Goal: Task Accomplishment & Management: Manage account settings

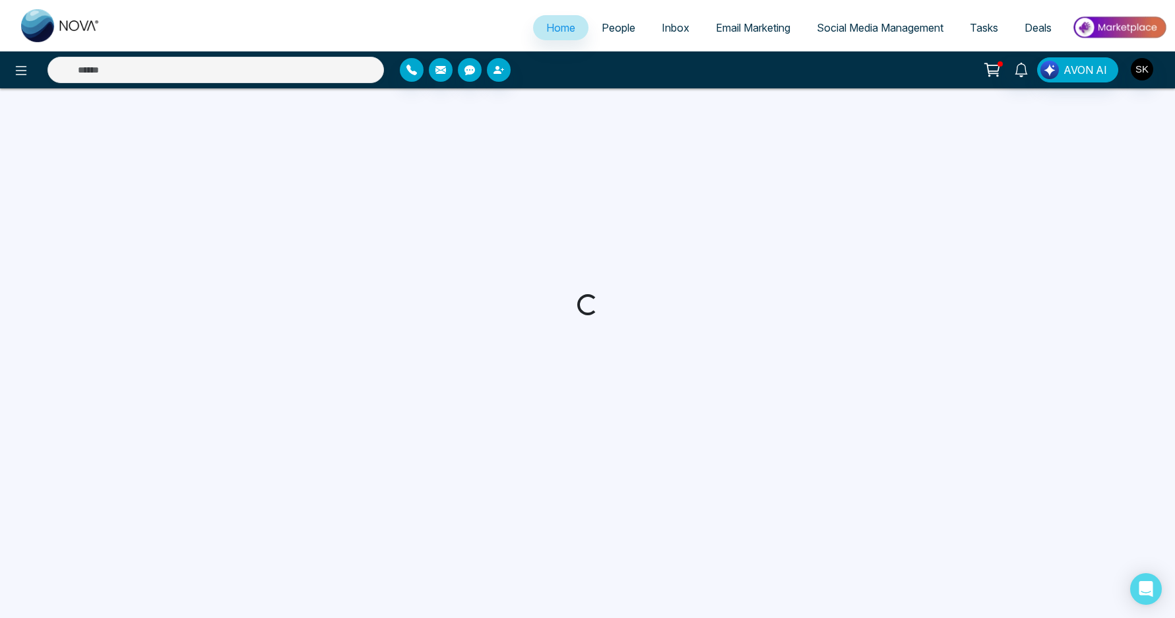
select select "*"
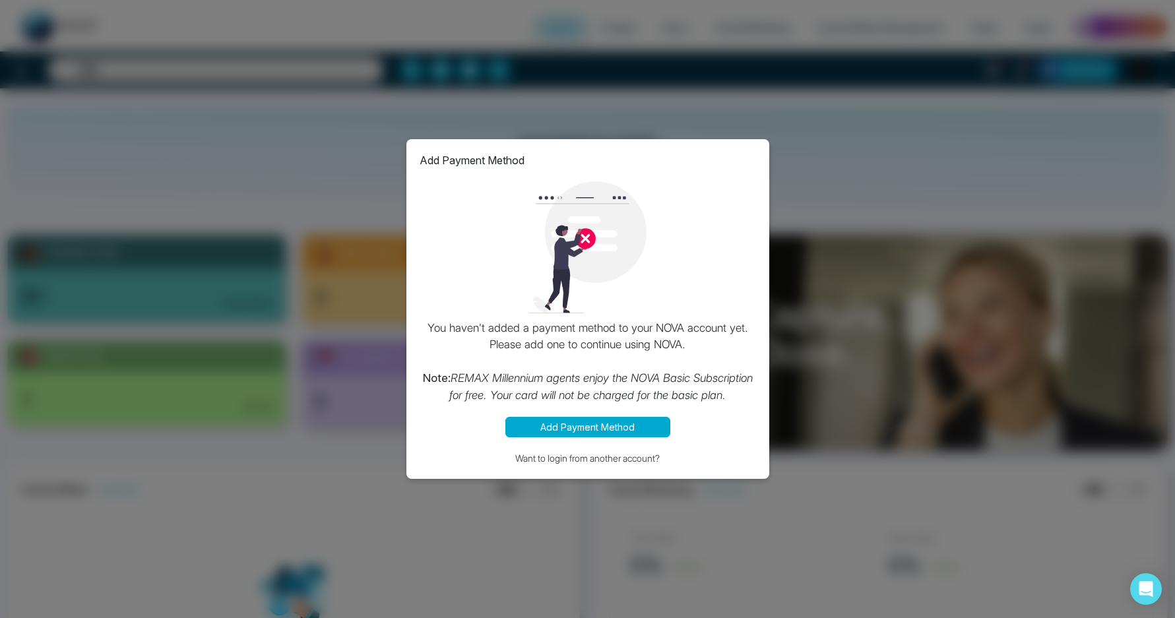
drag, startPoint x: 607, startPoint y: 429, endPoint x: 629, endPoint y: 362, distance: 70.1
click at [629, 362] on div "Add Payment Method You haven't added a payment method to your NOVA account yet.…" at bounding box center [588, 309] width 363 height 341
click at [630, 428] on button "Add Payment Method" at bounding box center [588, 427] width 165 height 20
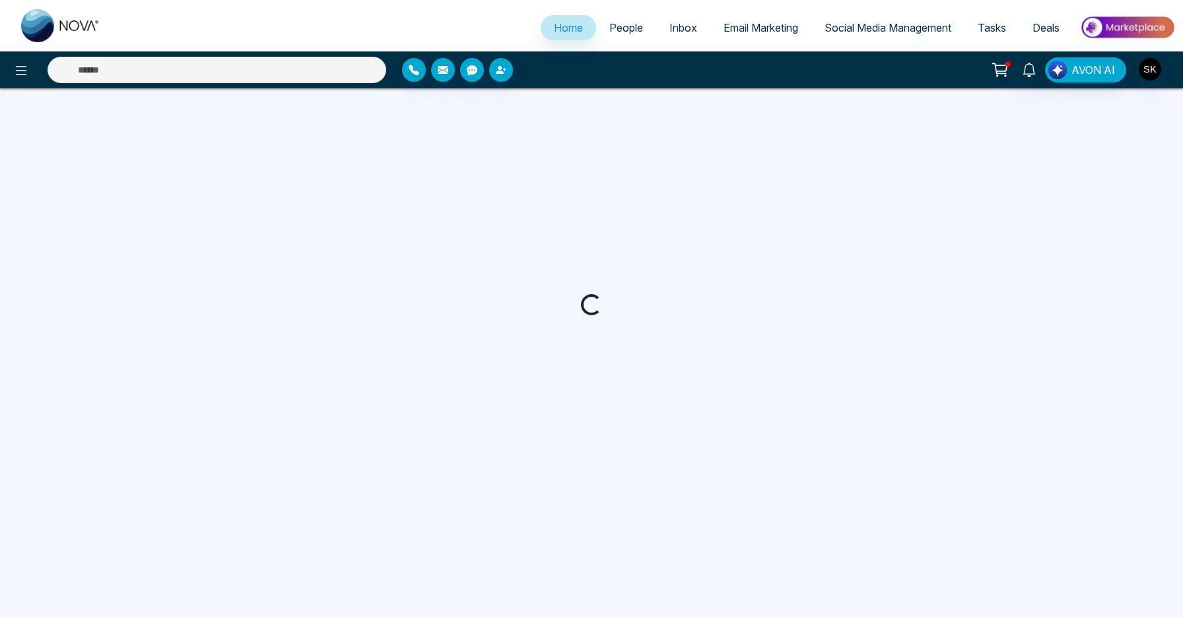
select select "*"
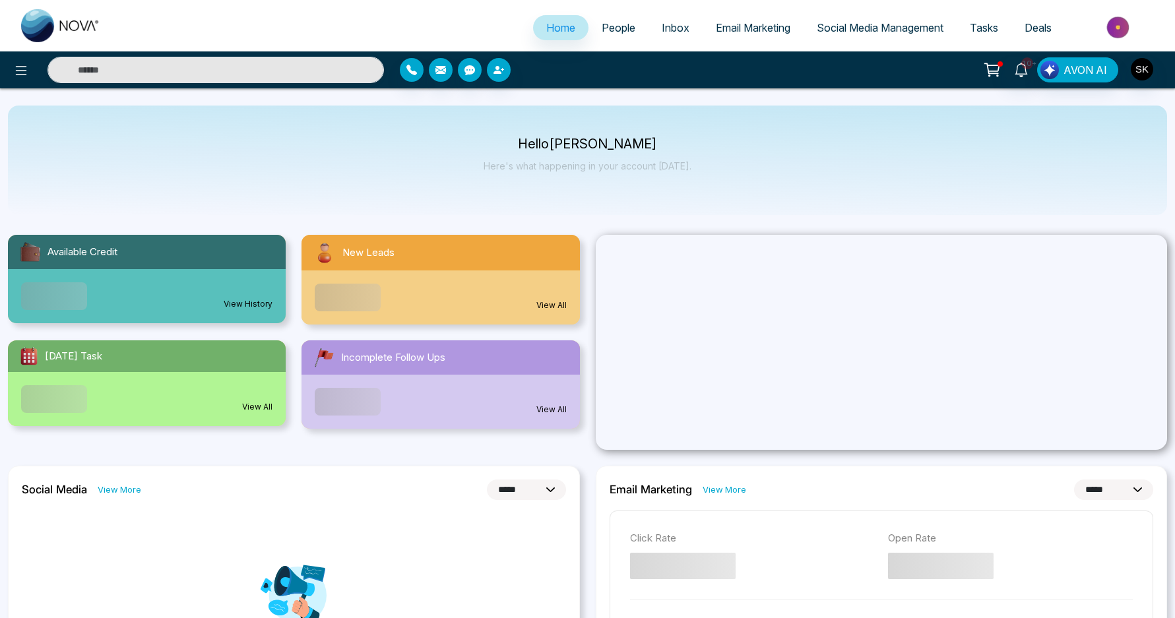
select select "*"
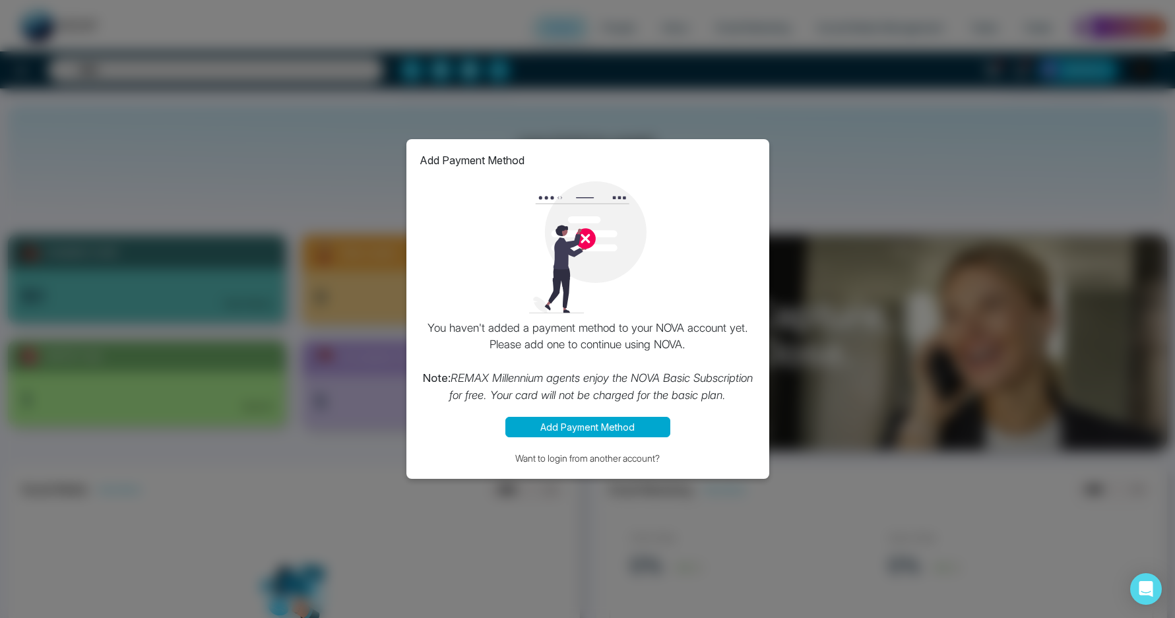
click at [576, 350] on p "You haven't added a payment method to your NOVA account yet. Please add one to …" at bounding box center [588, 362] width 337 height 84
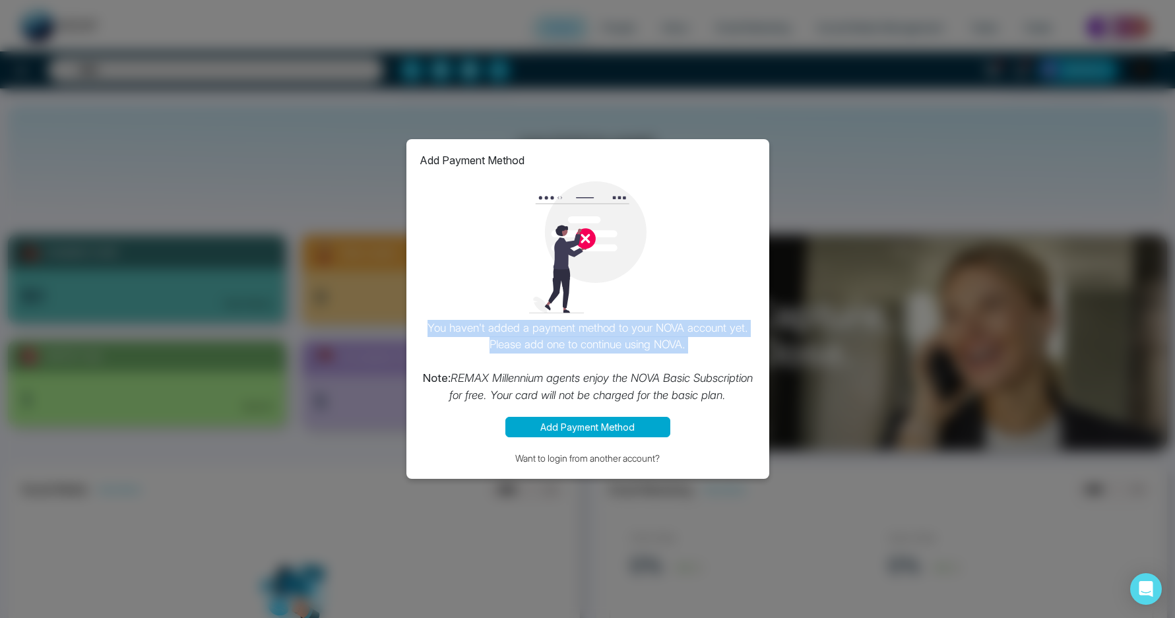
click at [576, 350] on p "You haven't added a payment method to your NOVA account yet. Please add one to …" at bounding box center [588, 362] width 337 height 84
click at [578, 352] on p "You haven't added a payment method to your NOVA account yet. Please add one to …" at bounding box center [588, 362] width 337 height 84
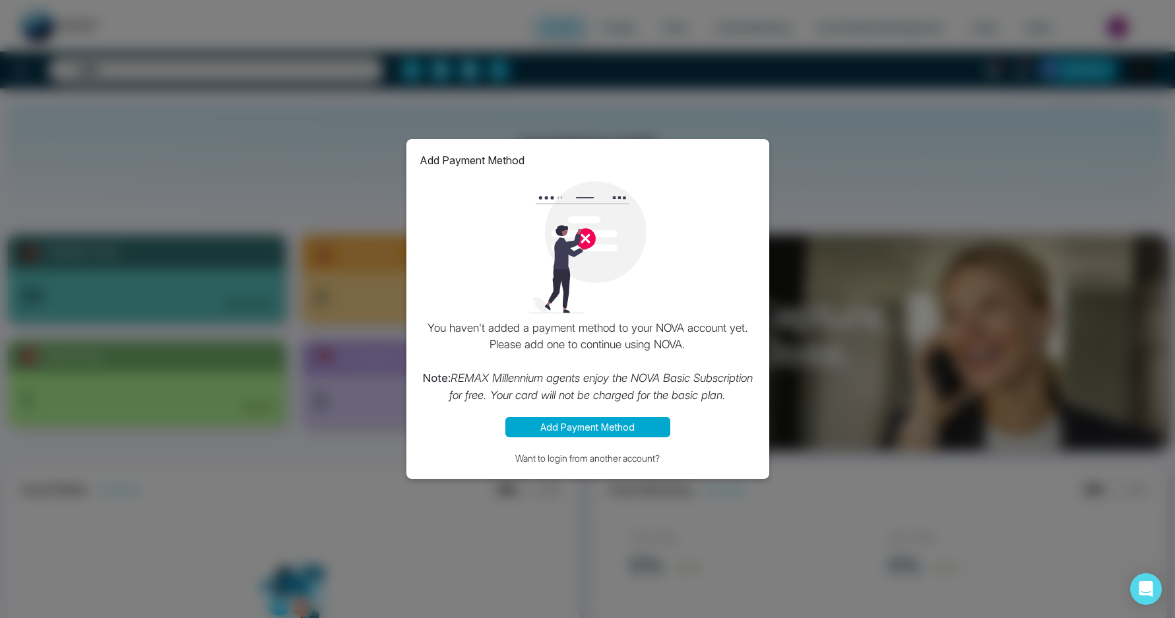
click at [616, 372] on p "You haven't added a payment method to your NOVA account yet. Please add one to …" at bounding box center [588, 362] width 337 height 84
click at [381, 432] on div "Add Payment Method You haven't added a payment method to your NOVA account yet.…" at bounding box center [587, 309] width 1175 height 618
click at [847, 272] on div "Add Payment Method You haven't added a payment method to your NOVA account yet.…" at bounding box center [587, 309] width 1175 height 618
click at [768, 39] on div "Add Payment Method You haven't added a payment method to your NOVA account yet.…" at bounding box center [587, 309] width 1175 height 618
click at [629, 465] on button "Want to login from another account?" at bounding box center [588, 458] width 337 height 15
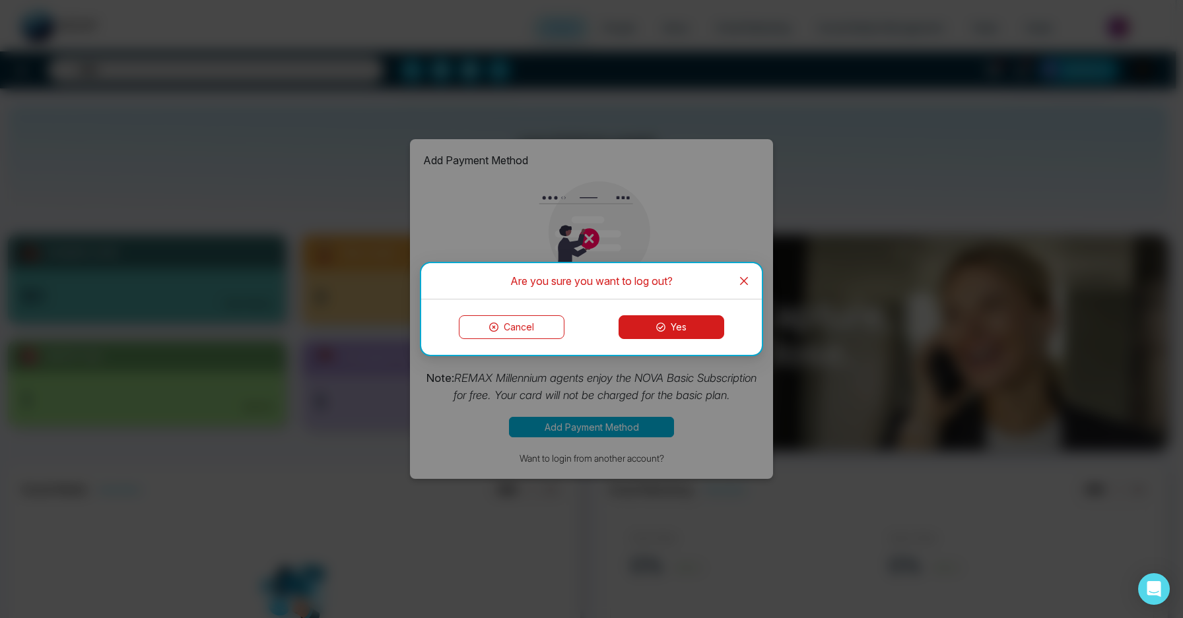
click at [673, 325] on button "Yes" at bounding box center [671, 327] width 106 height 24
